Goal: Find specific page/section: Find specific page/section

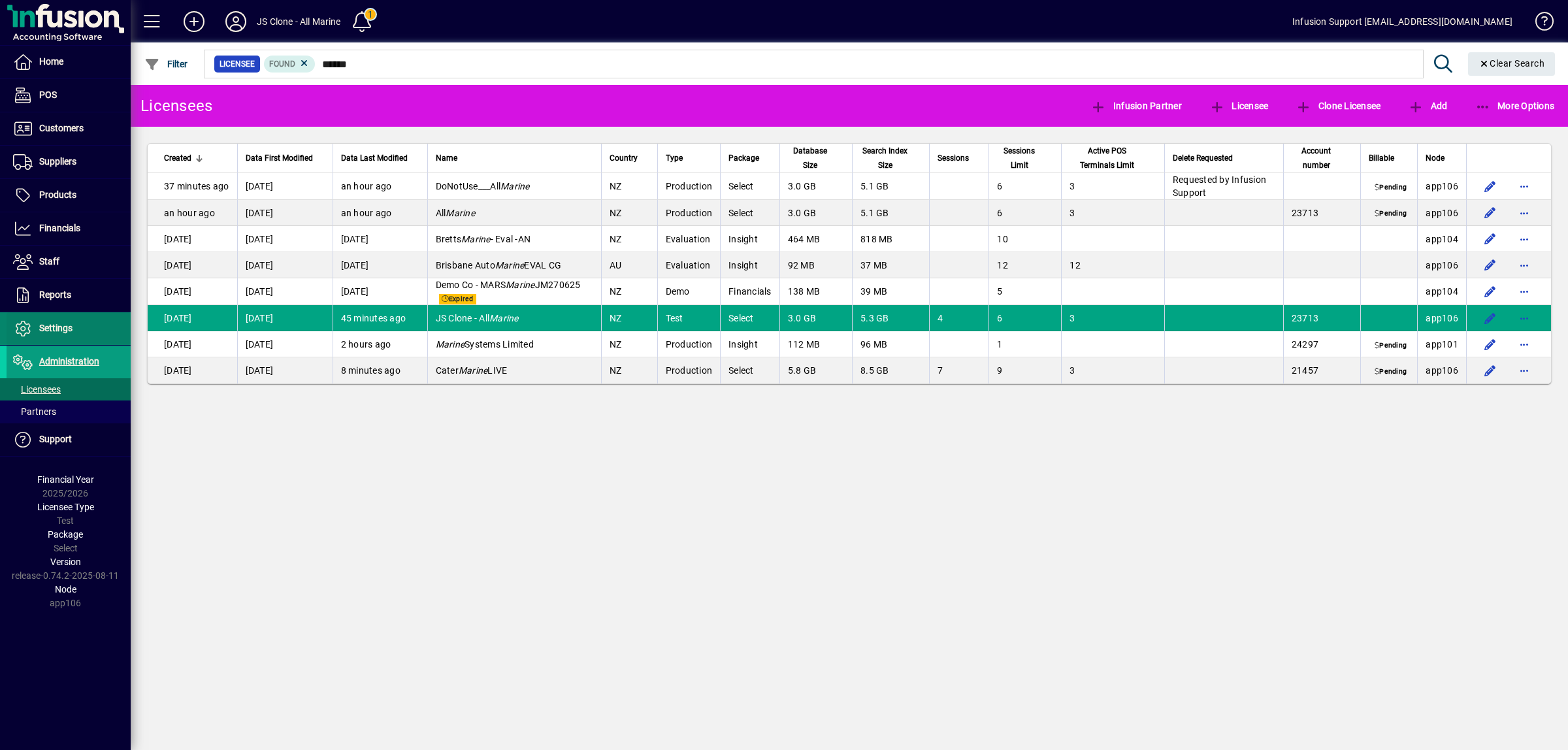
click at [50, 327] on span "Settings" at bounding box center [56, 327] width 33 height 10
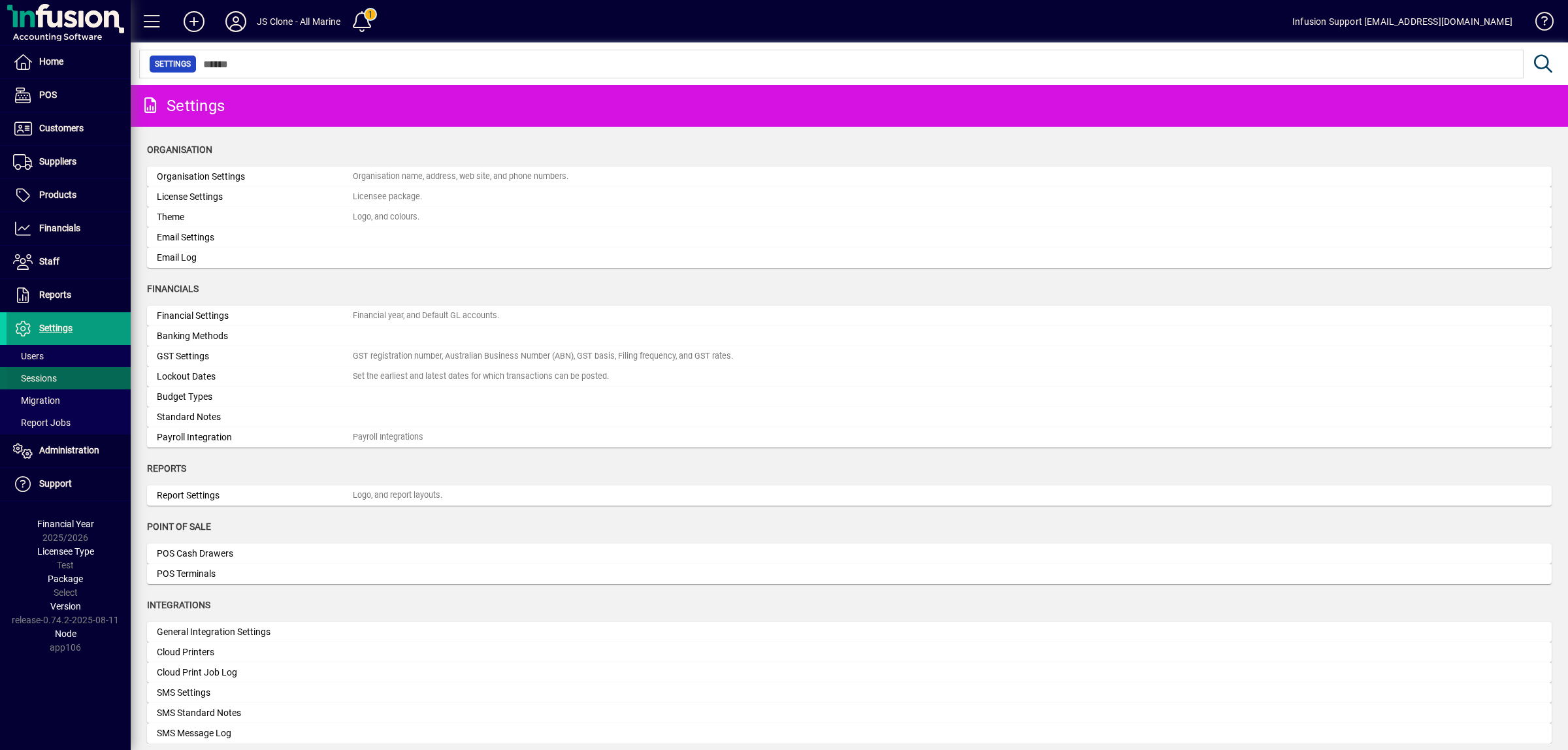
click at [39, 378] on span "Sessions" at bounding box center [35, 378] width 44 height 10
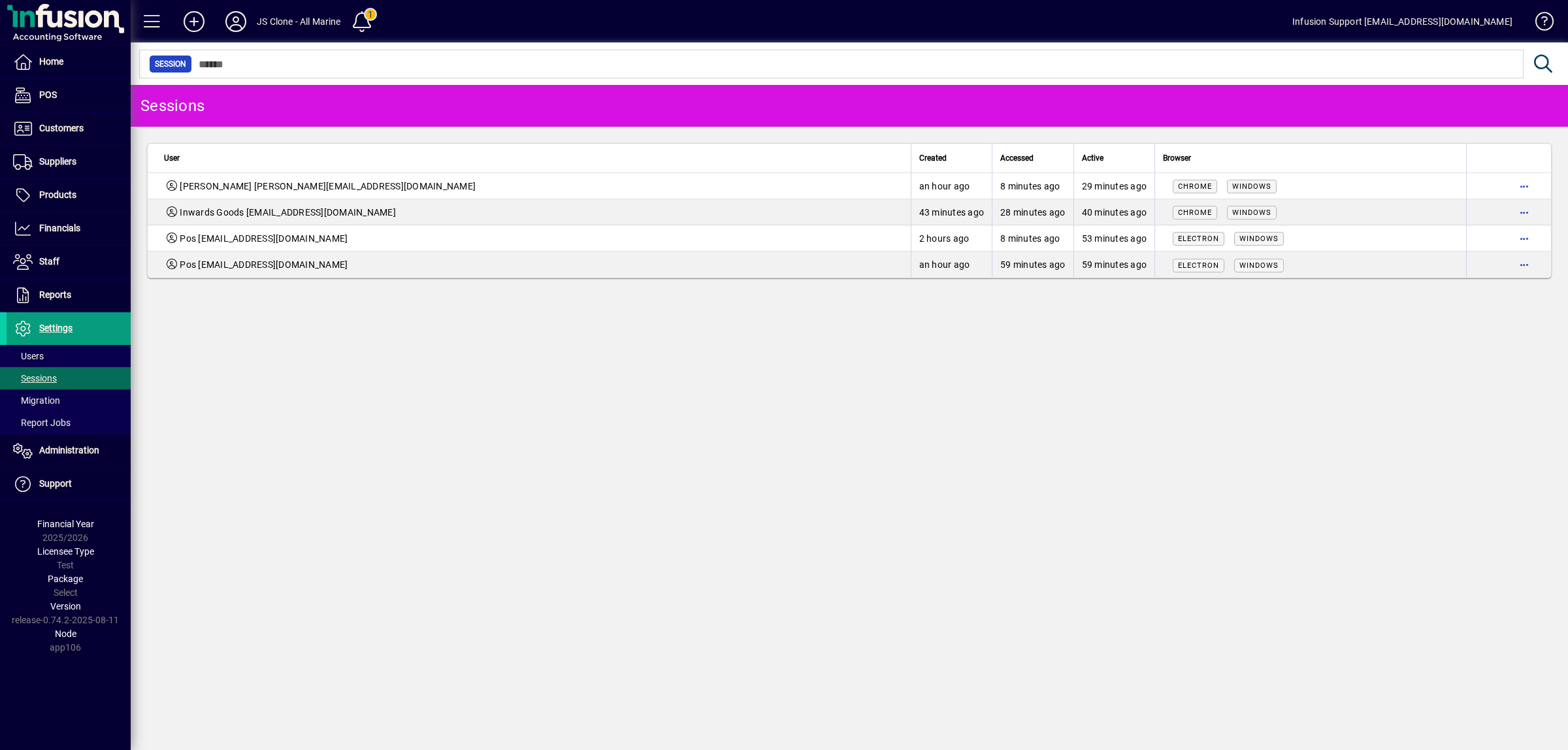
click at [1516, 182] on span "button" at bounding box center [1524, 186] width 31 height 31
click at [1445, 214] on span "Logout" at bounding box center [1470, 214] width 110 height 15
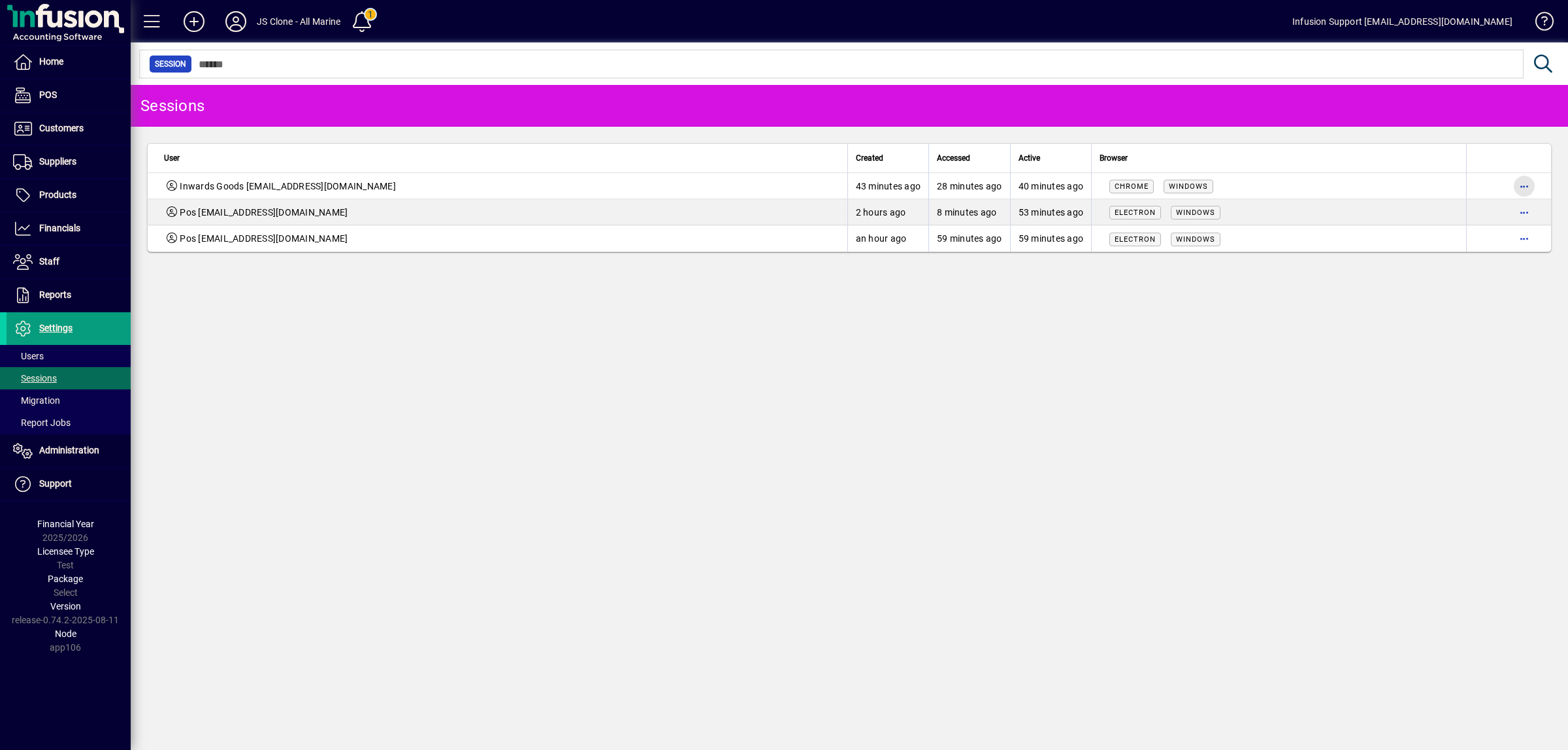
click at [1524, 183] on span "button" at bounding box center [1524, 186] width 31 height 31
click at [1469, 211] on span "Logout" at bounding box center [1470, 214] width 110 height 15
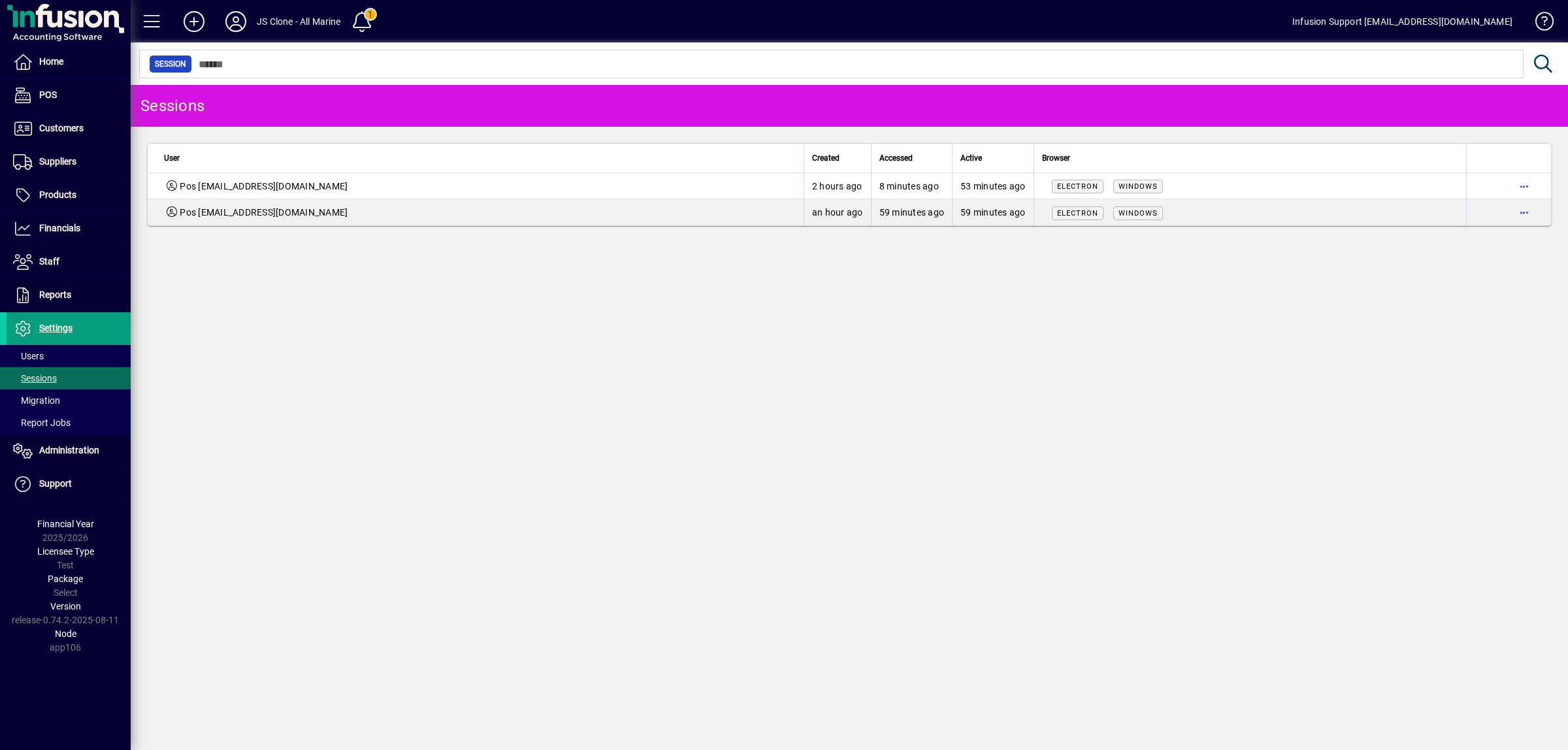
click at [1524, 186] on span "button" at bounding box center [1524, 186] width 31 height 31
click at [1467, 207] on span "Logout" at bounding box center [1470, 214] width 110 height 15
click at [1520, 185] on span "button" at bounding box center [1524, 186] width 31 height 31
click at [1461, 209] on span "Logout" at bounding box center [1470, 214] width 110 height 15
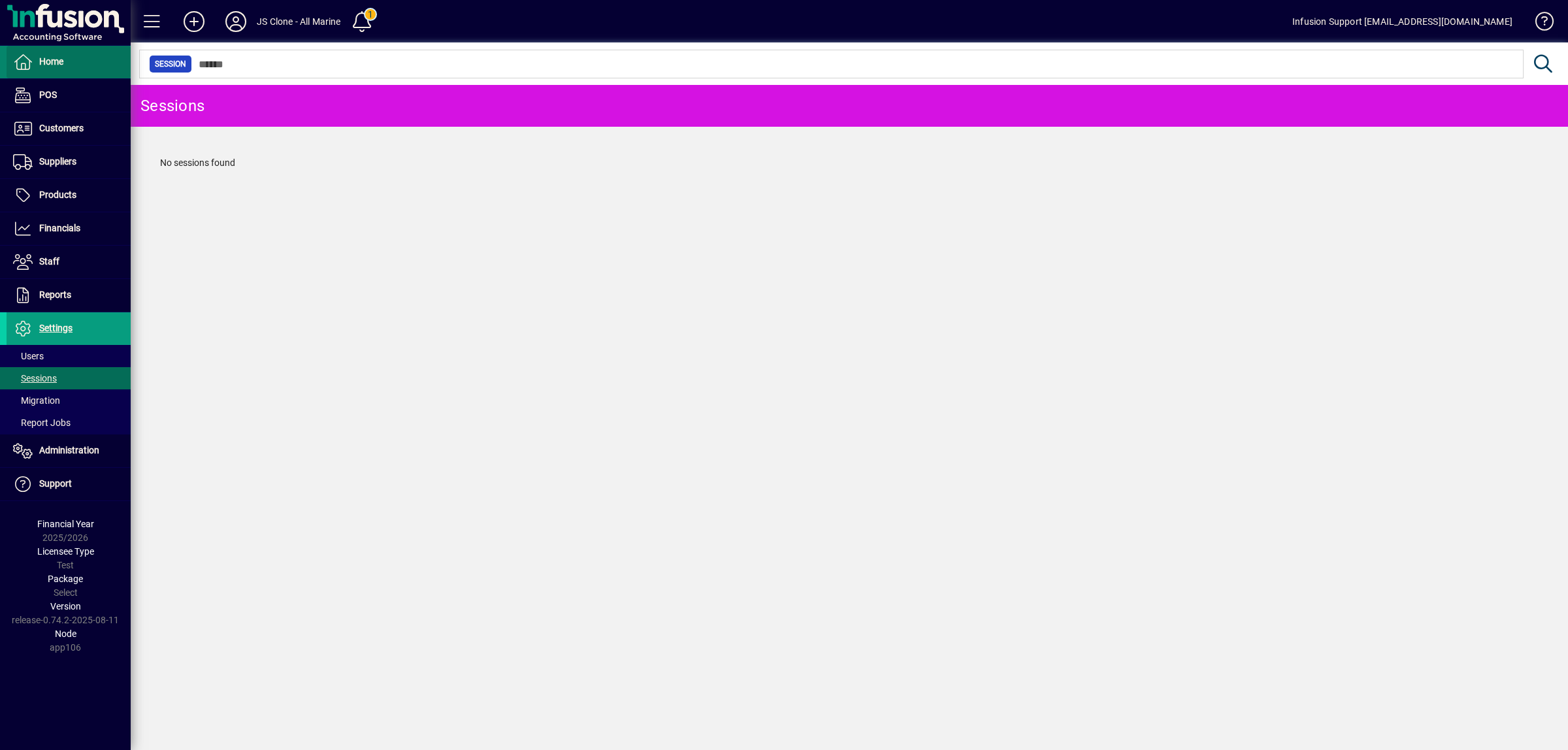
click at [46, 65] on span "Home" at bounding box center [51, 61] width 24 height 10
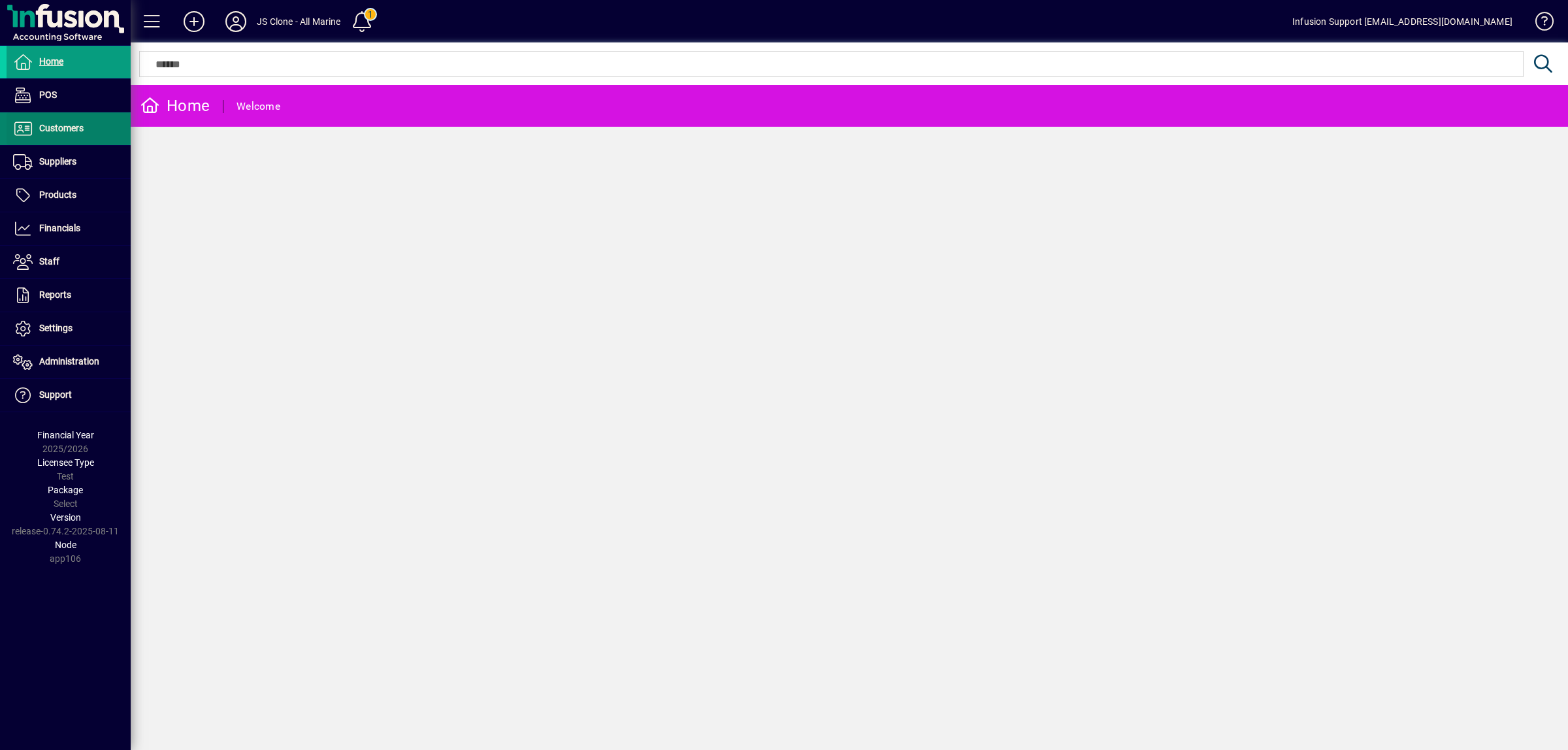
click at [70, 131] on span "Customers" at bounding box center [61, 128] width 44 height 10
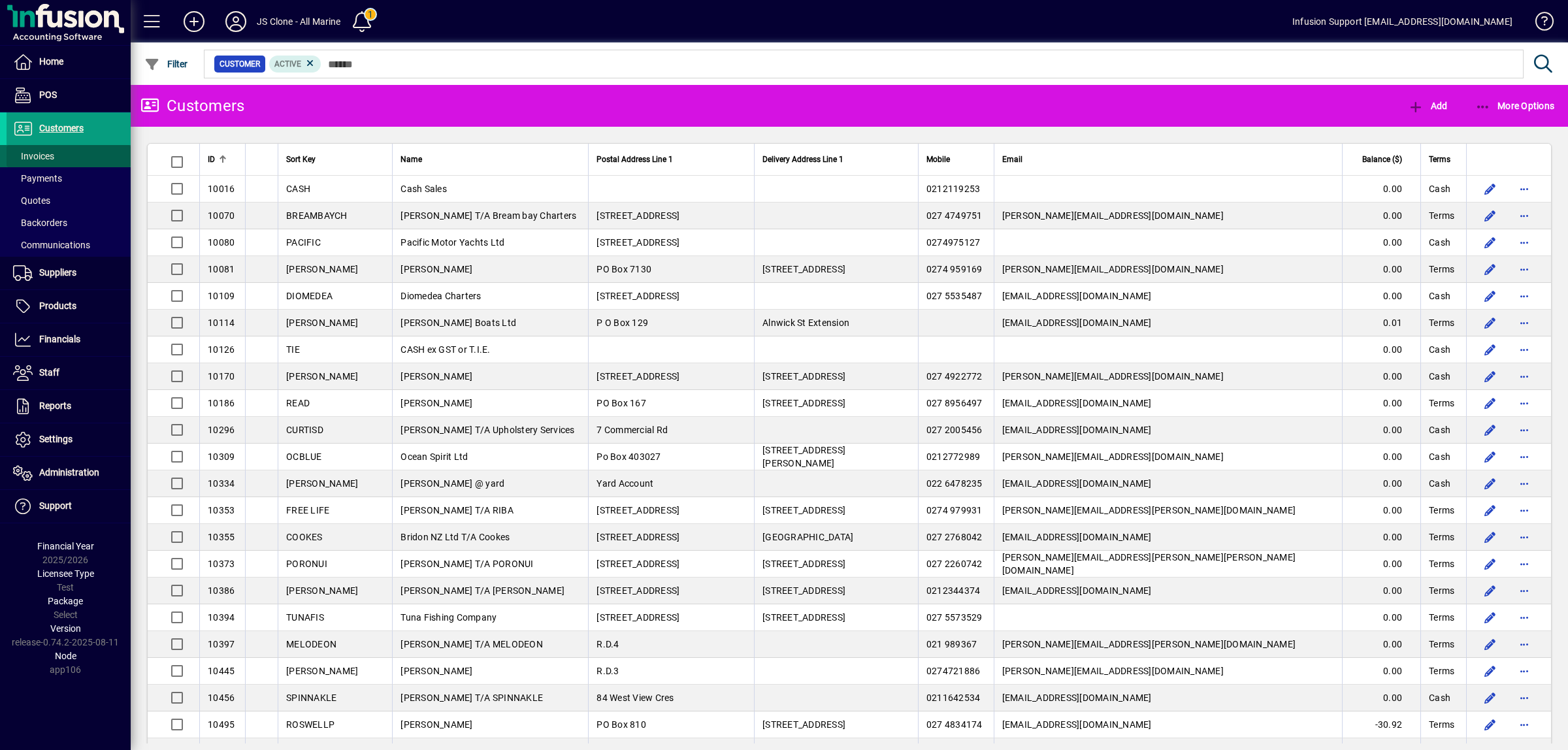
click at [44, 156] on span "Invoices" at bounding box center [33, 156] width 41 height 10
